Goal: Information Seeking & Learning: Understand process/instructions

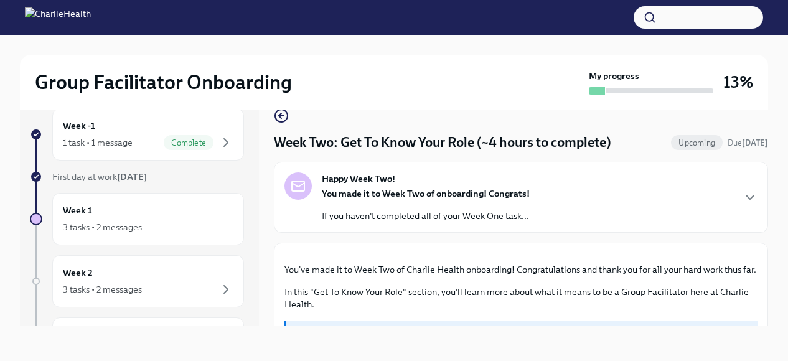
scroll to position [673, 0]
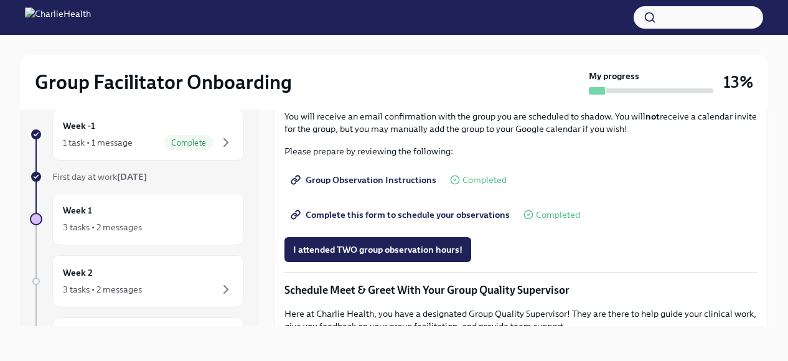
drag, startPoint x: 458, startPoint y: 243, endPoint x: 309, endPoint y: 249, distance: 149.5
copy li "IOP Overview, Curriculum & Roles"
drag, startPoint x: 397, startPoint y: 256, endPoint x: 309, endPoint y: 260, distance: 87.9
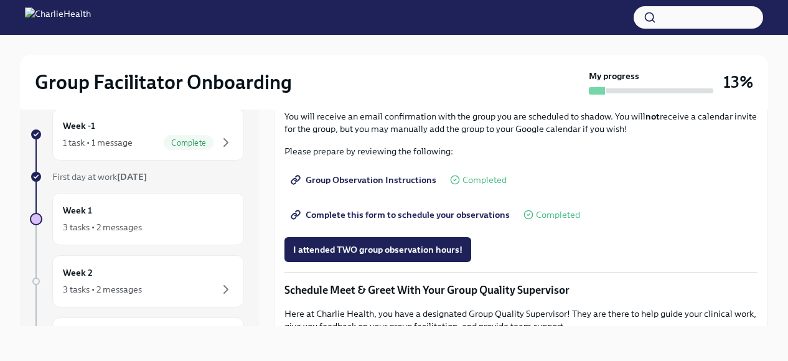
copy li "Skills For Facilitators"
drag, startPoint x: 309, startPoint y: 230, endPoint x: 484, endPoint y: 234, distance: 175.6
copy li "How To Be A Successful Group Facilitator"
drag, startPoint x: 399, startPoint y: 256, endPoint x: 309, endPoint y: 260, distance: 89.7
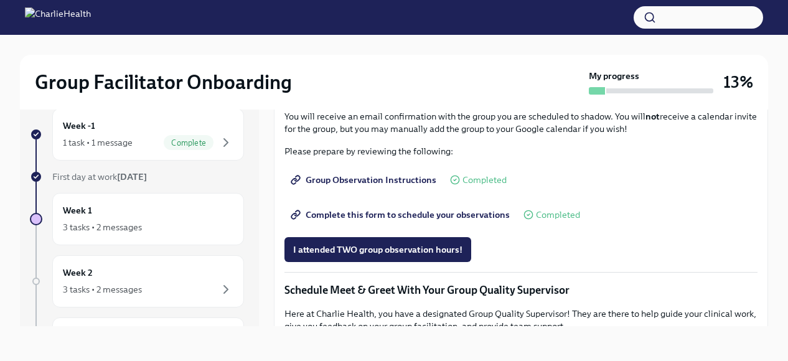
drag, startPoint x: 438, startPoint y: 241, endPoint x: 309, endPoint y: 247, distance: 129.0
copy li "IOP Overview, Curriculum & Roles"
drag, startPoint x: 397, startPoint y: 256, endPoint x: 308, endPoint y: 260, distance: 89.8
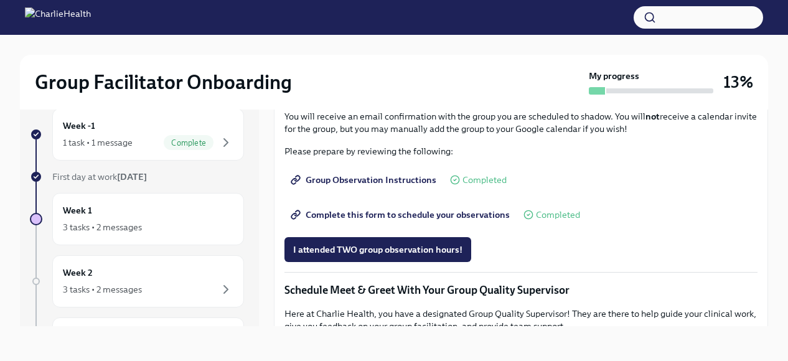
copy li "Skills For Facilitators"
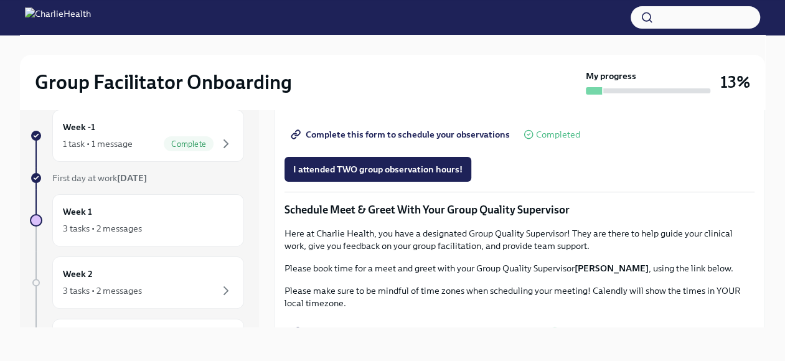
scroll to position [775, 0]
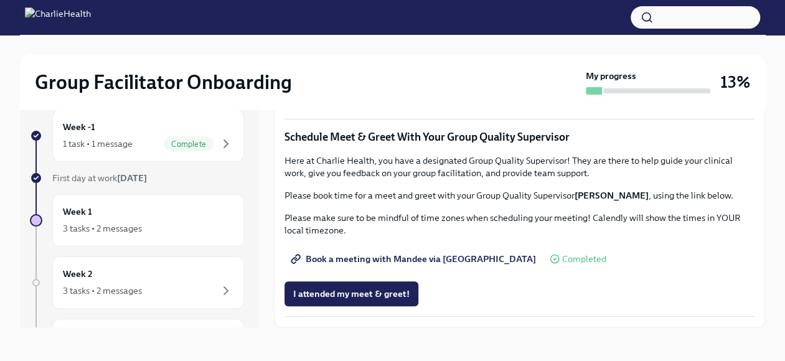
scroll to position [1184, 0]
click at [91, 289] on div "3 tasks • 2 messages" at bounding box center [102, 291] width 79 height 12
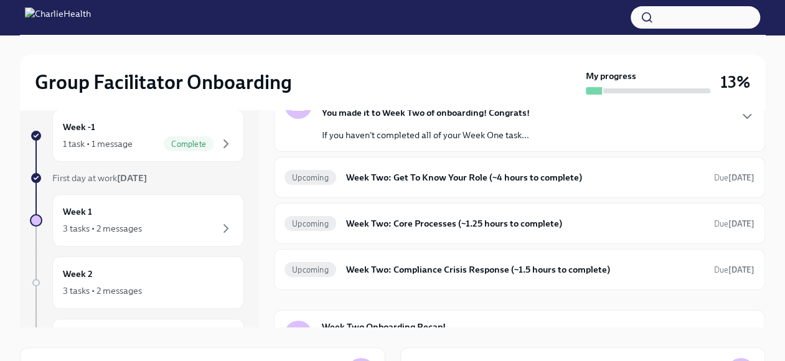
scroll to position [67, 0]
click at [478, 180] on h6 "Week Two: Get To Know Your Role (~4 hours to complete)" at bounding box center [525, 177] width 358 height 14
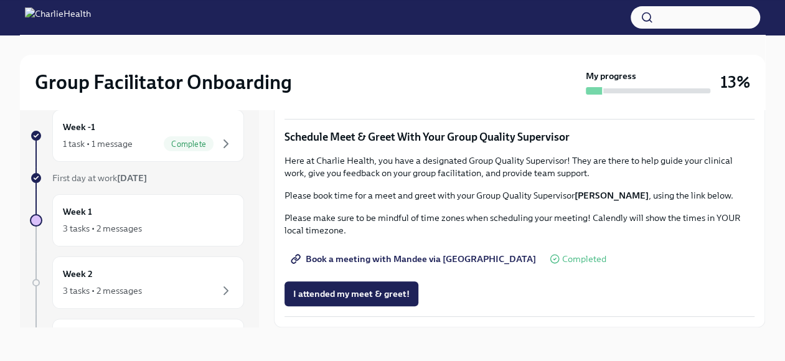
scroll to position [1184, 0]
click at [106, 275] on div "Week 2 3 tasks • 2 messages" at bounding box center [148, 282] width 171 height 31
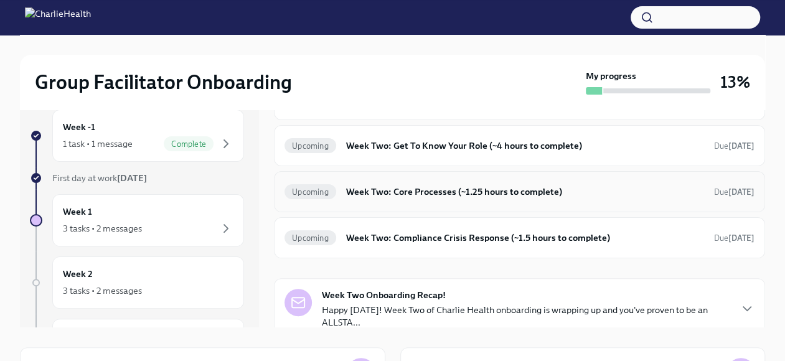
scroll to position [107, 0]
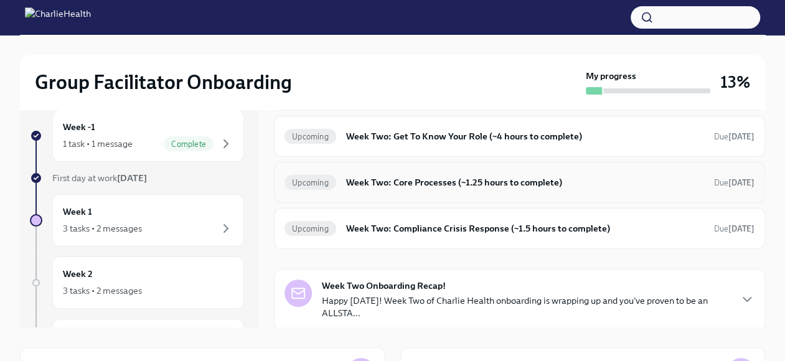
click at [403, 177] on h6 "Week Two: Core Processes (~1.25 hours to complete)" at bounding box center [525, 183] width 358 height 14
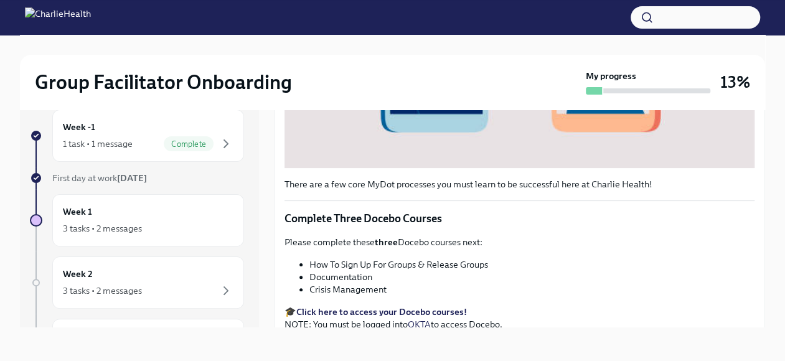
scroll to position [417, 0]
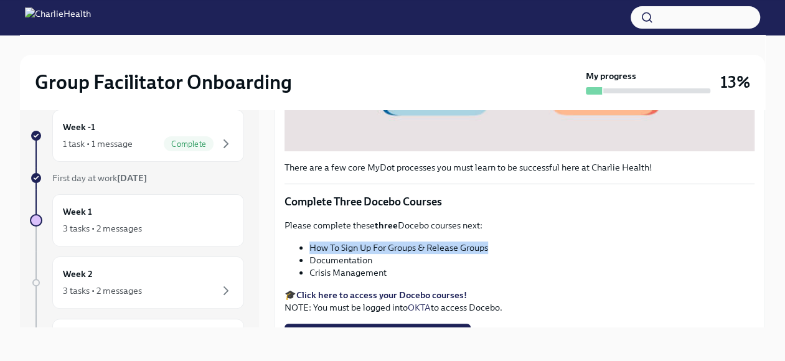
drag, startPoint x: 309, startPoint y: 238, endPoint x: 489, endPoint y: 245, distance: 179.5
click at [489, 245] on li "How To Sign Up For Groups & Release Groups" at bounding box center [531, 248] width 445 height 12
copy li "How To Sign Up For Groups & Release Groups"
